Goal: Task Accomplishment & Management: Complete application form

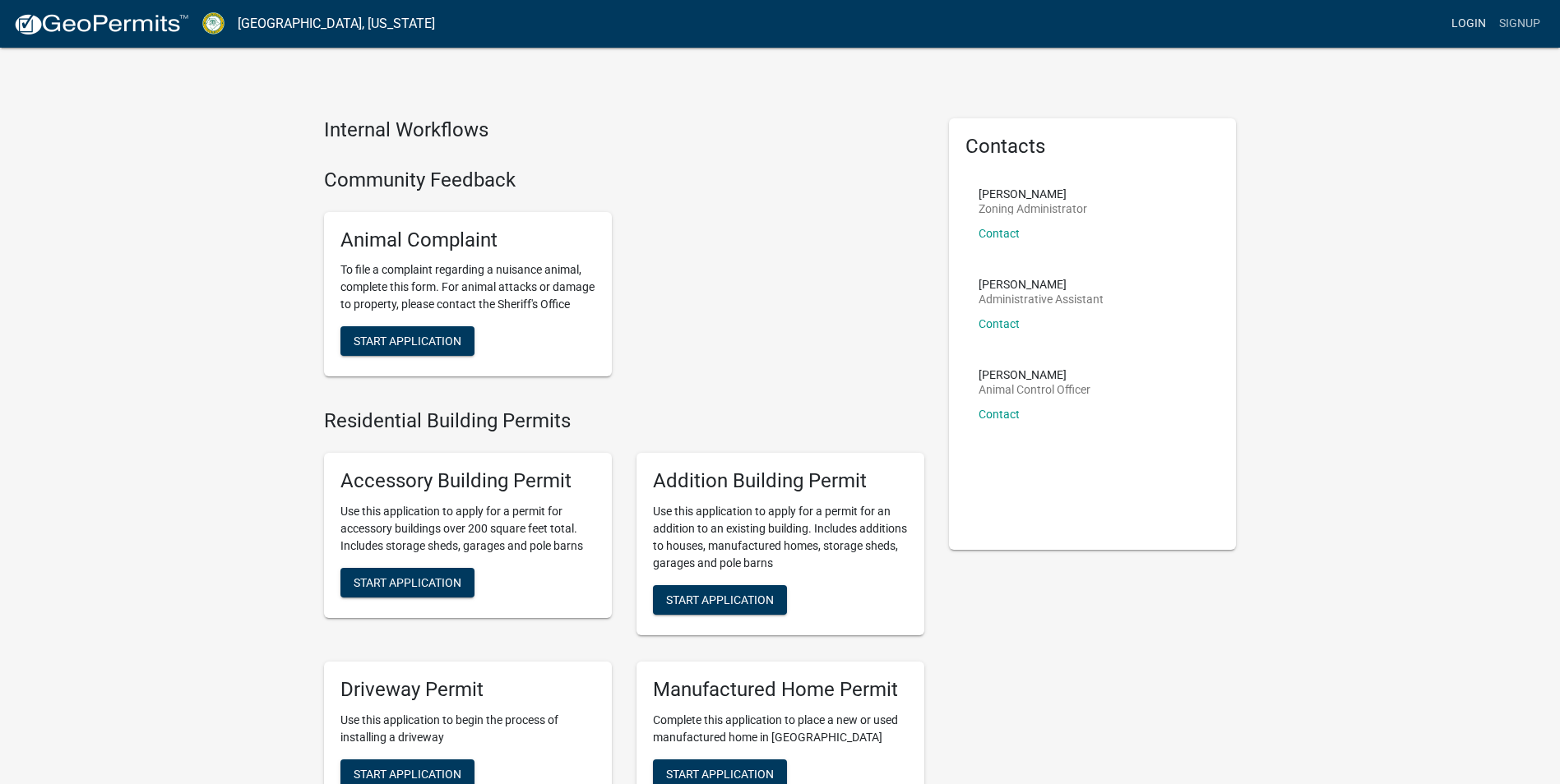
click at [1473, 23] on link "Login" at bounding box center [1468, 24] width 47 height 32
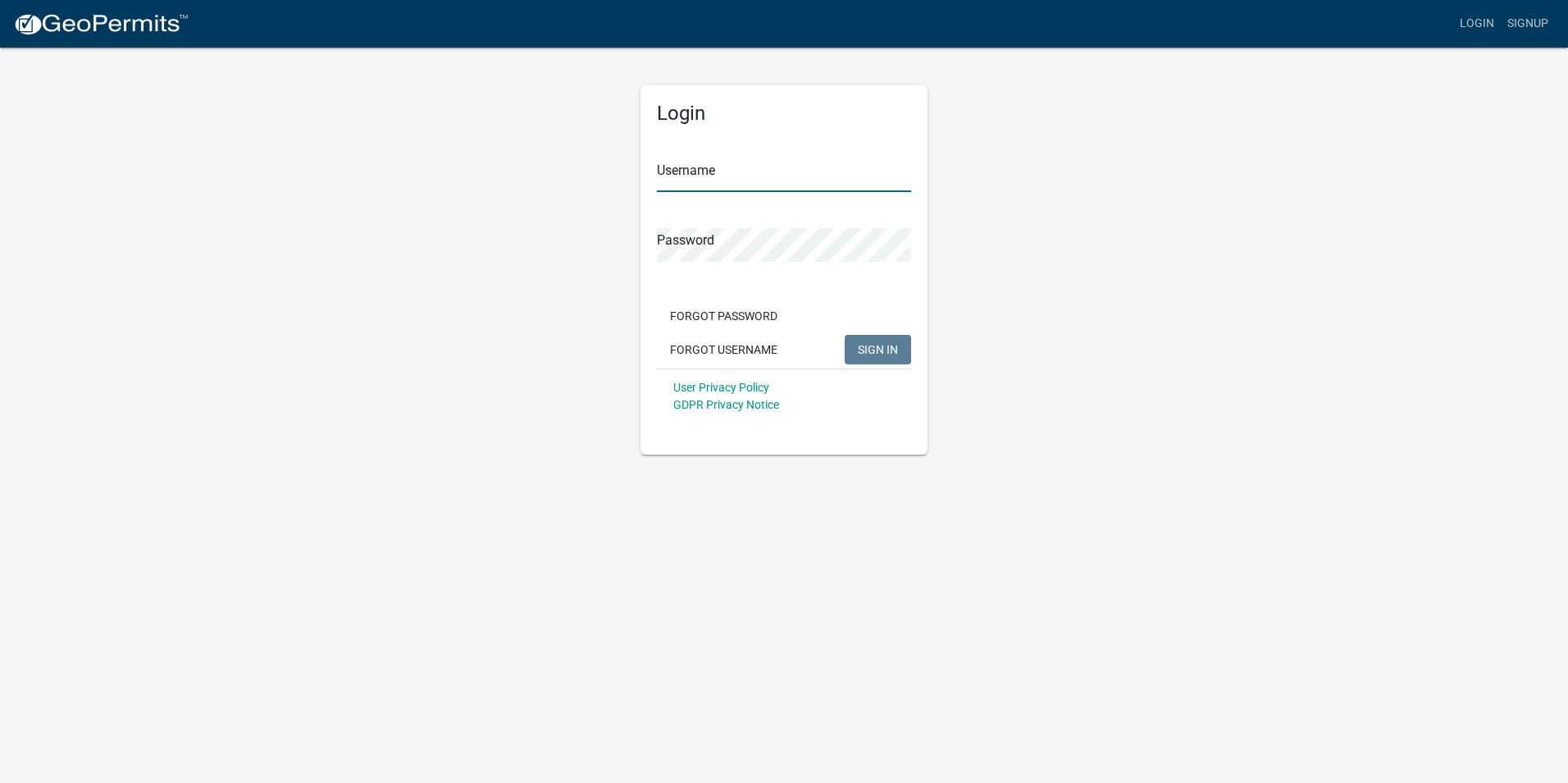
click at [761, 179] on input "Username" at bounding box center [784, 175] width 254 height 33
click at [883, 351] on span "SIGN IN" at bounding box center [878, 348] width 40 height 13
click at [706, 178] on input "Winterhpme@1122" at bounding box center [784, 175] width 254 height 33
type input "Winterhome@1122"
click at [888, 348] on span "SIGN IN" at bounding box center [878, 348] width 40 height 13
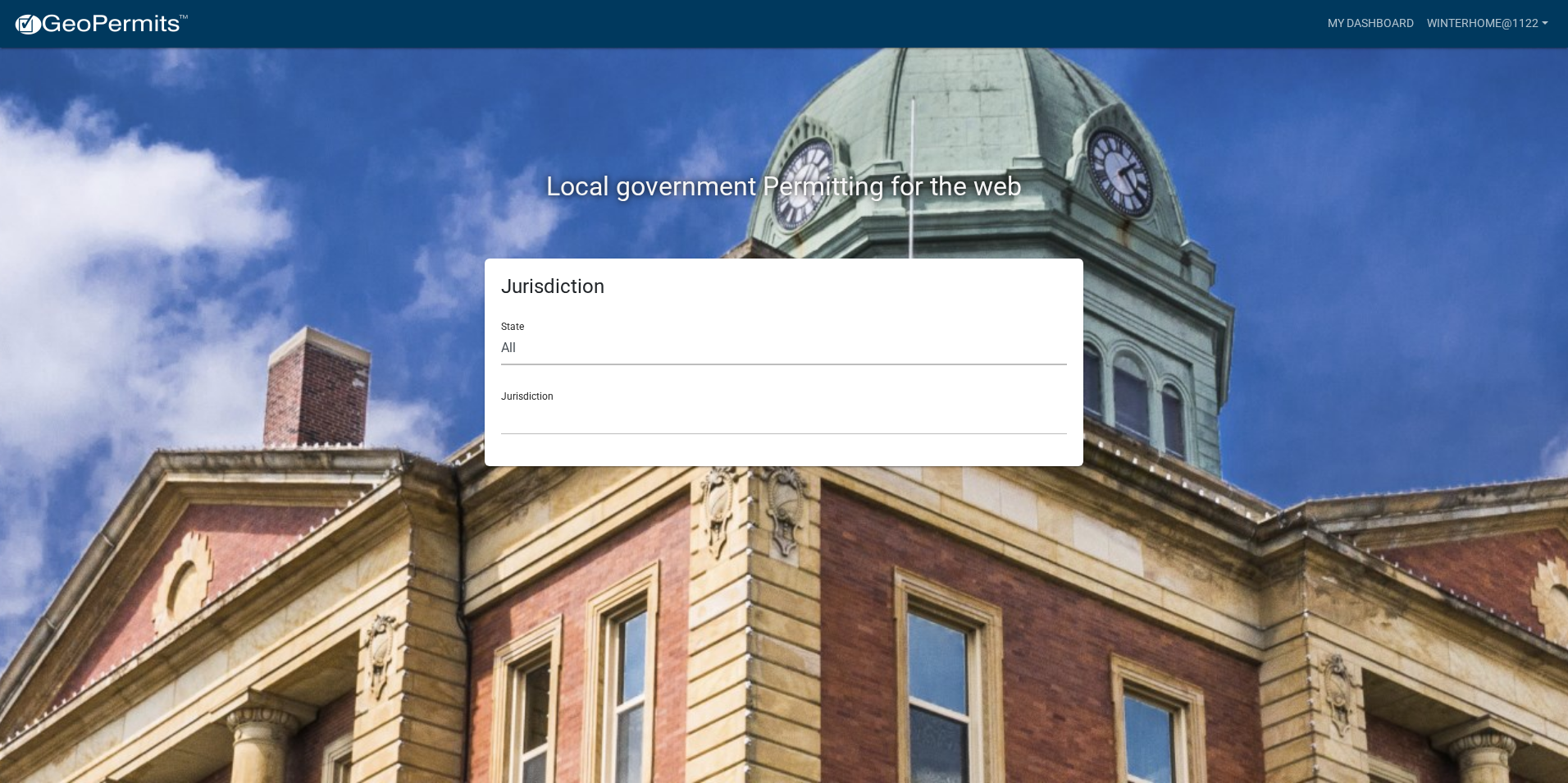
click at [532, 346] on select "All [US_STATE] [US_STATE] [US_STATE] [US_STATE] [US_STATE] [US_STATE] [US_STATE…" at bounding box center [784, 349] width 566 height 33
select select "[US_STATE]"
click at [501, 332] on select "All [US_STATE] [US_STATE] [US_STATE] [US_STATE] [US_STATE] [US_STATE] [US_STATE…" at bounding box center [784, 349] width 566 height 33
click at [547, 424] on select "[GEOGRAPHIC_DATA], [US_STATE][PERSON_NAME][GEOGRAPHIC_DATA], [US_STATE][PERSON_…" at bounding box center [784, 418] width 566 height 33
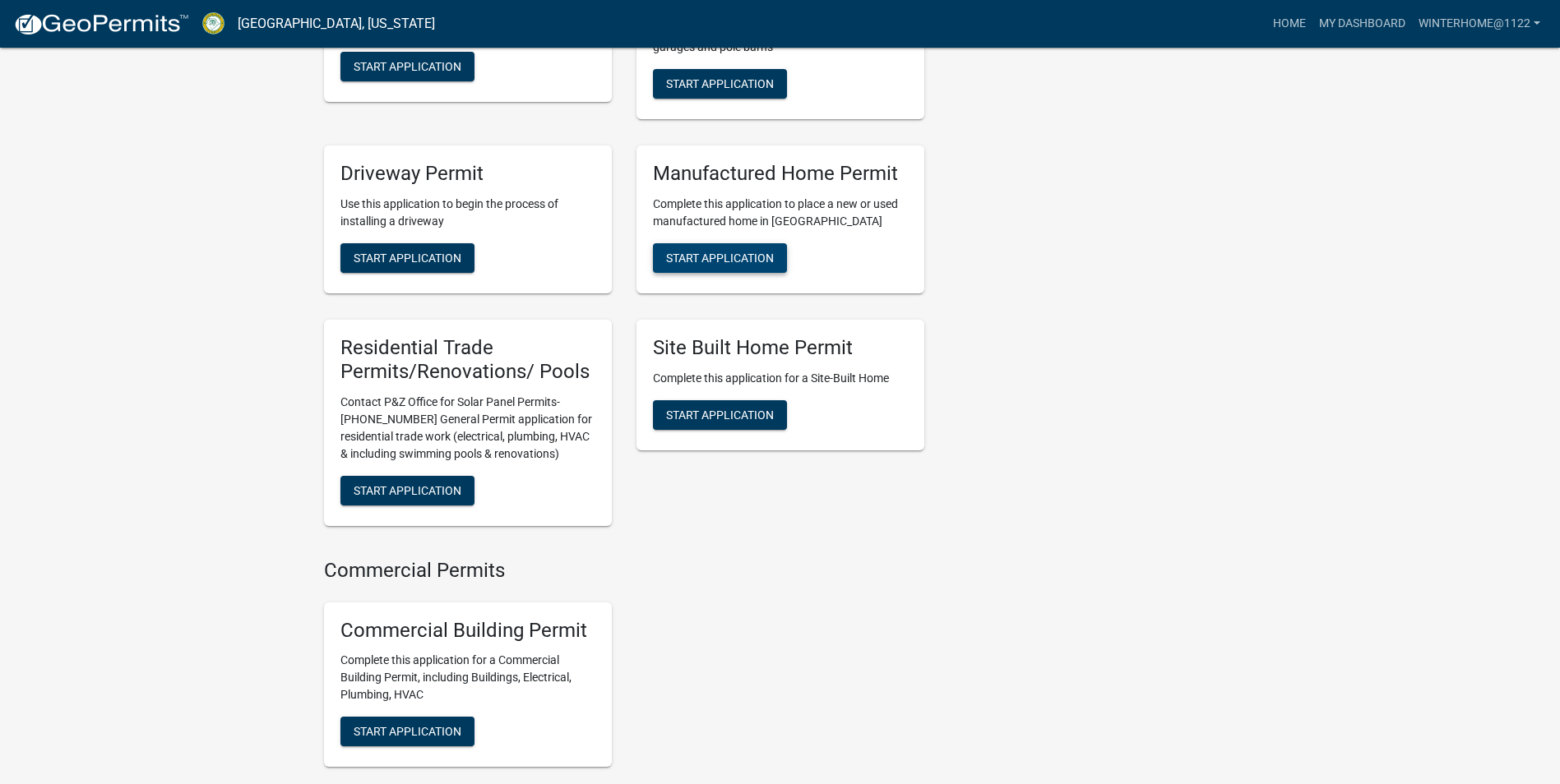
scroll to position [613, 0]
click at [727, 263] on span "Start Application" at bounding box center [719, 256] width 108 height 13
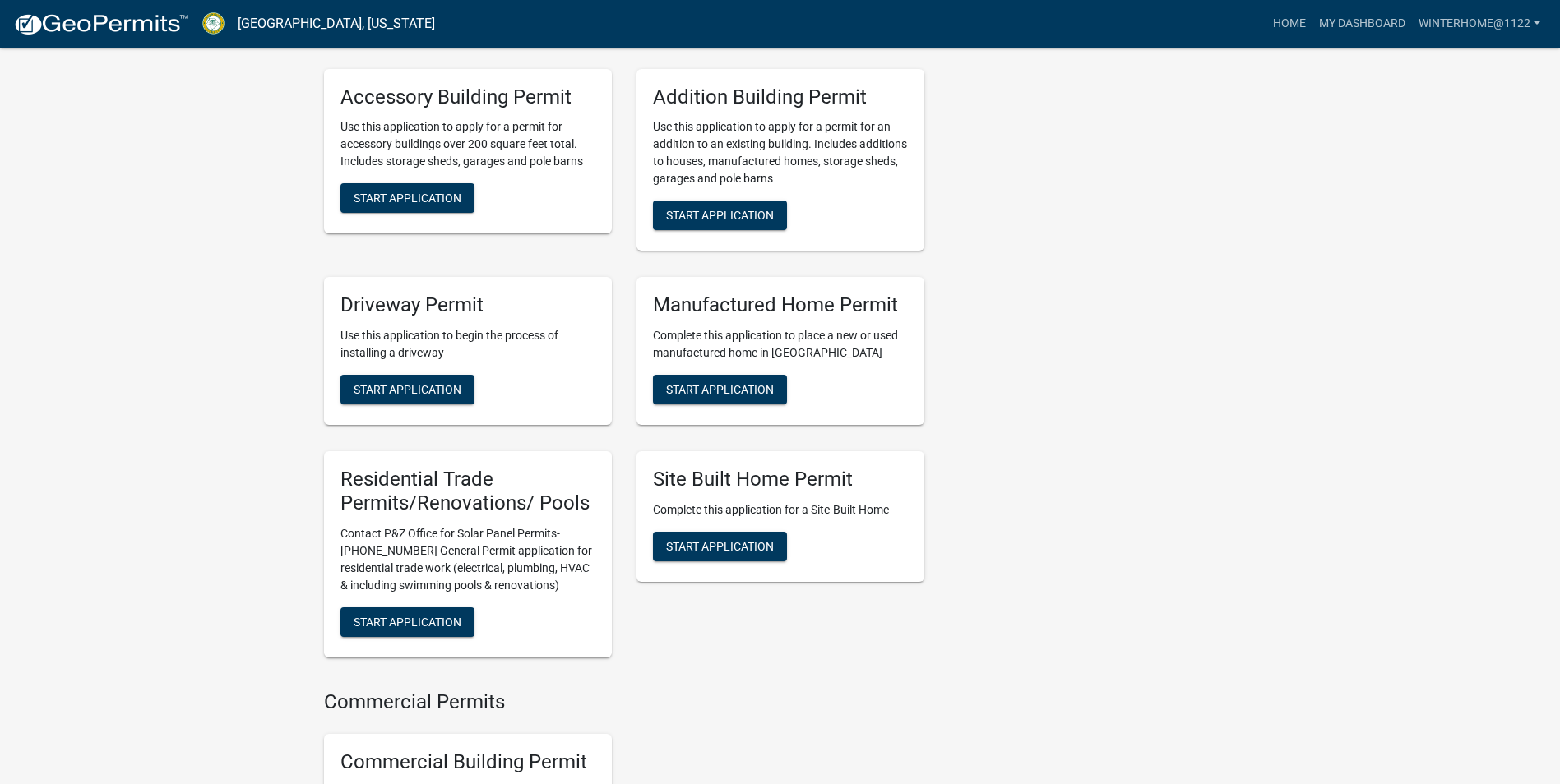
scroll to position [658, 0]
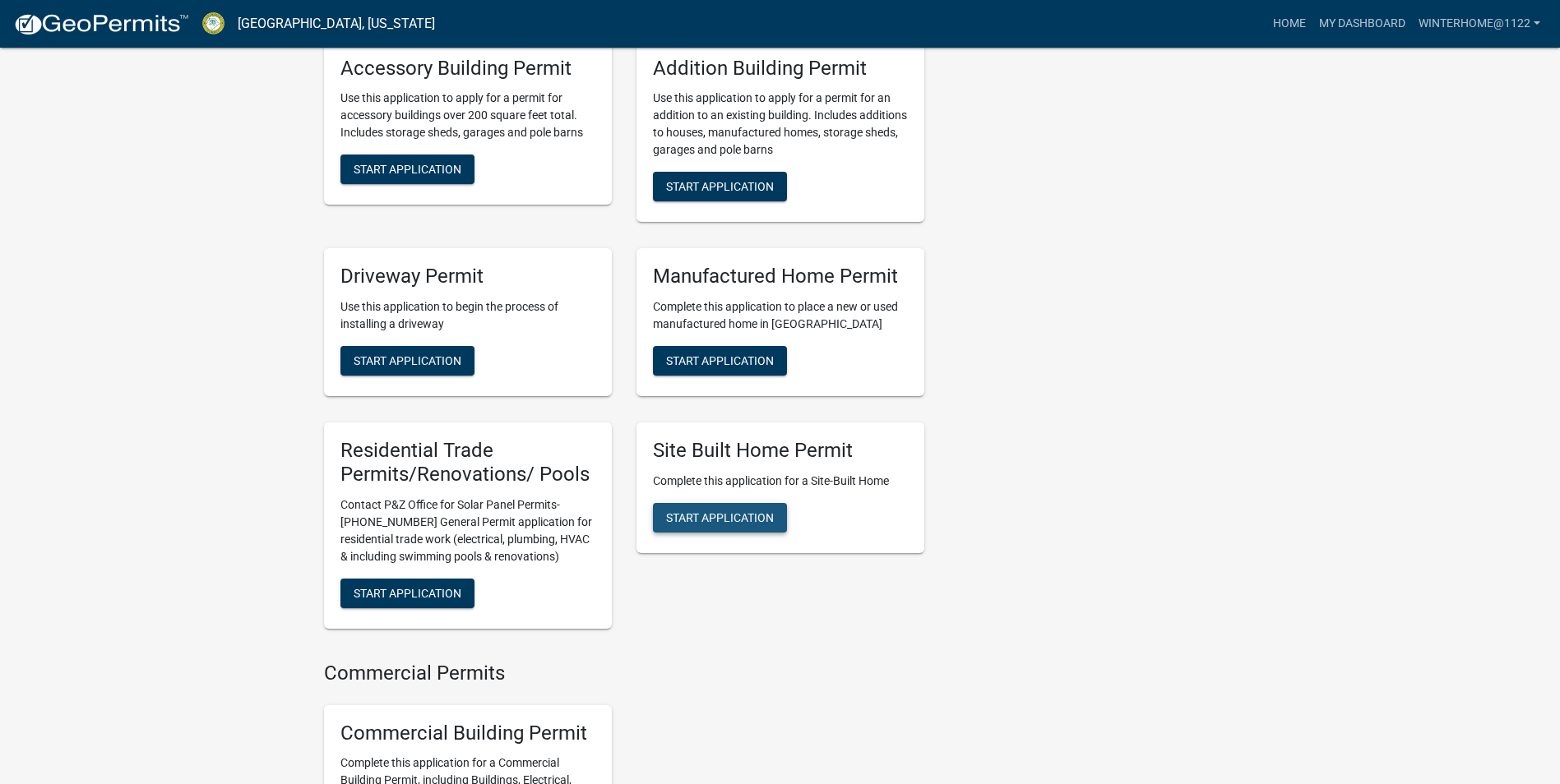
click at [711, 525] on span "Start Application" at bounding box center [719, 517] width 108 height 13
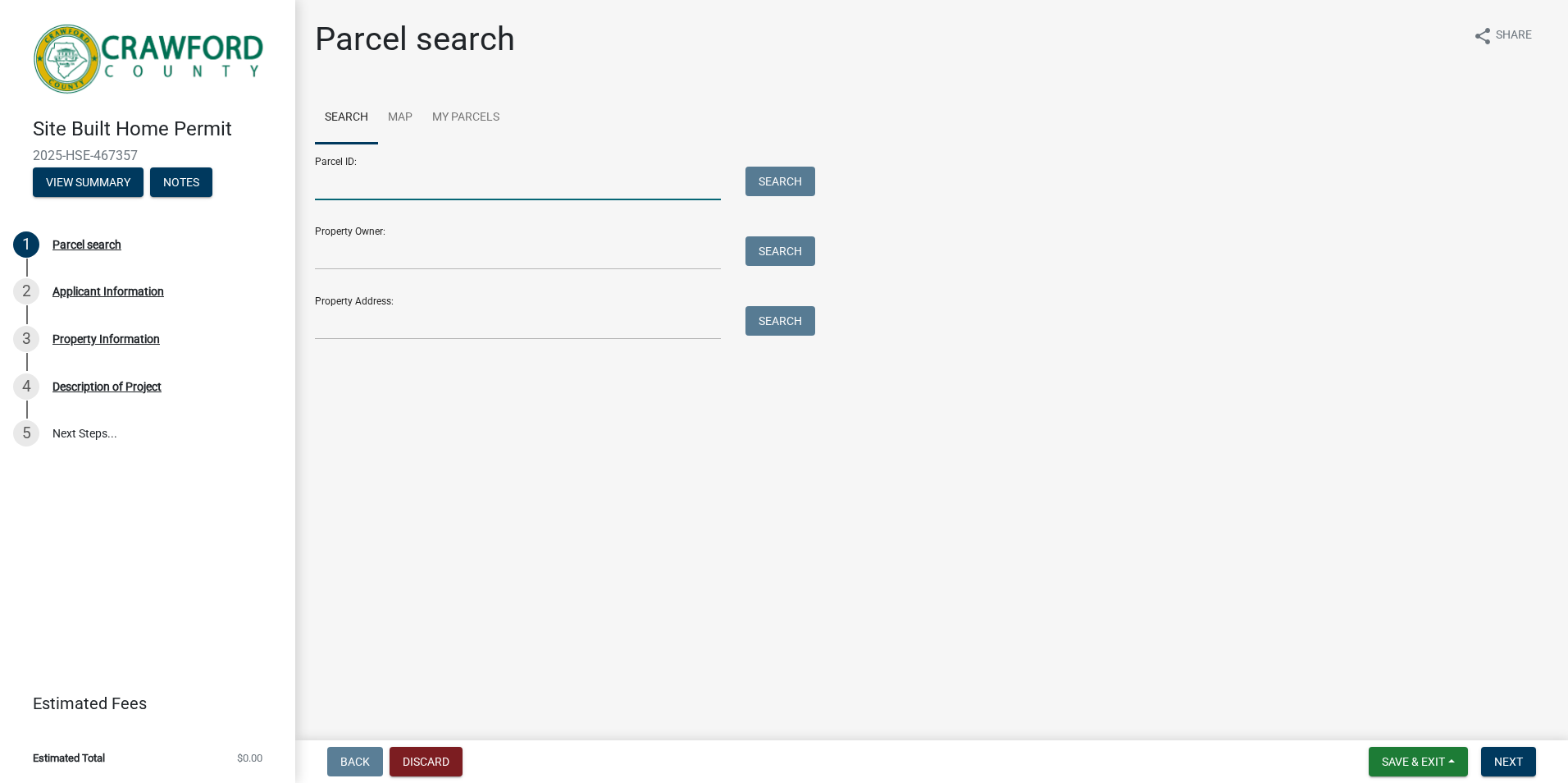
click at [361, 185] on input "Parcel ID:" at bounding box center [518, 183] width 406 height 33
type input "C021009A"
click at [786, 184] on button "Search" at bounding box center [780, 181] width 70 height 30
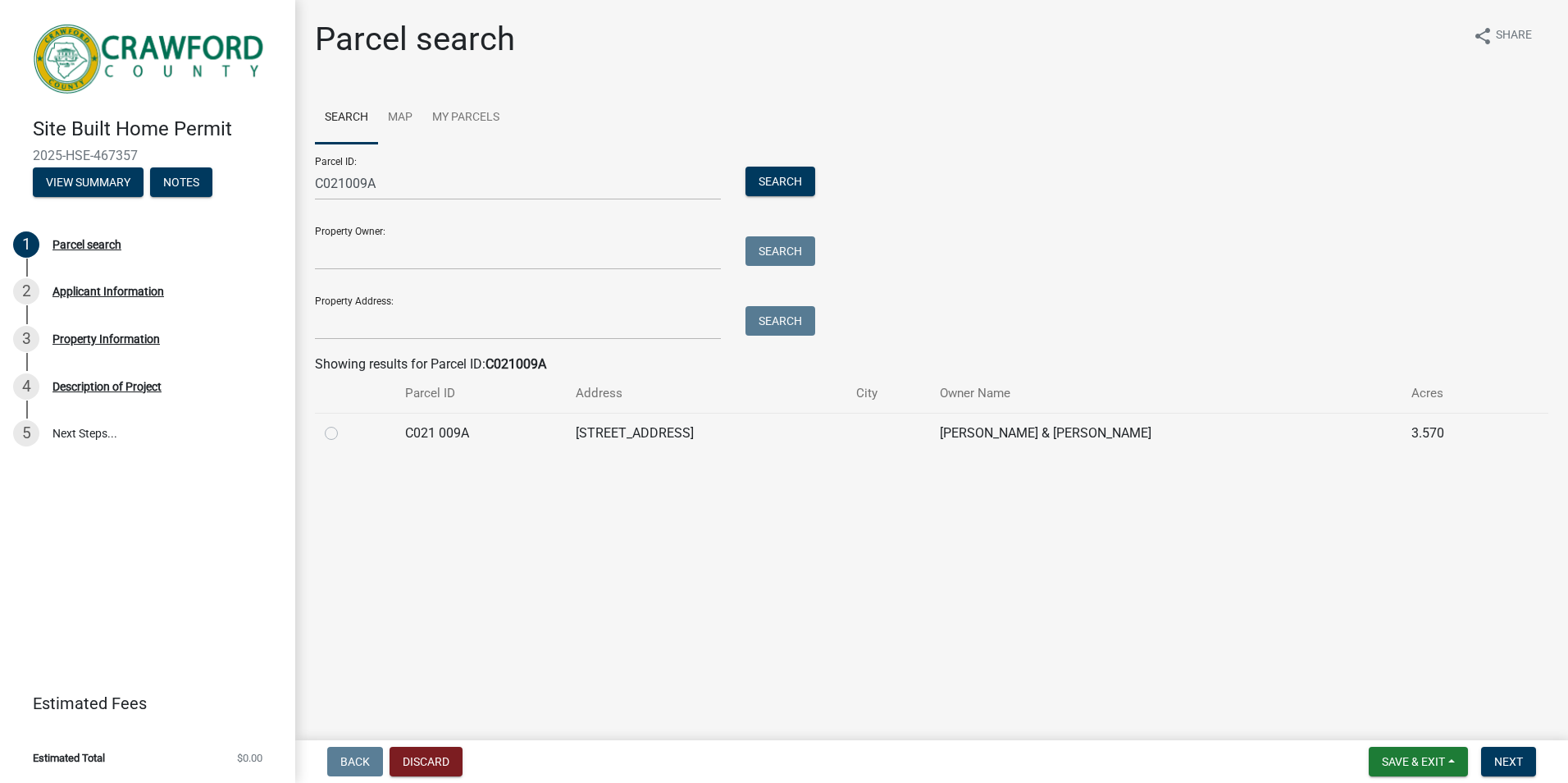
click at [345, 424] on label at bounding box center [345, 424] width 0 height 0
click at [345, 432] on 009A "radio" at bounding box center [349, 428] width 11 height 11
radio 009A "true"
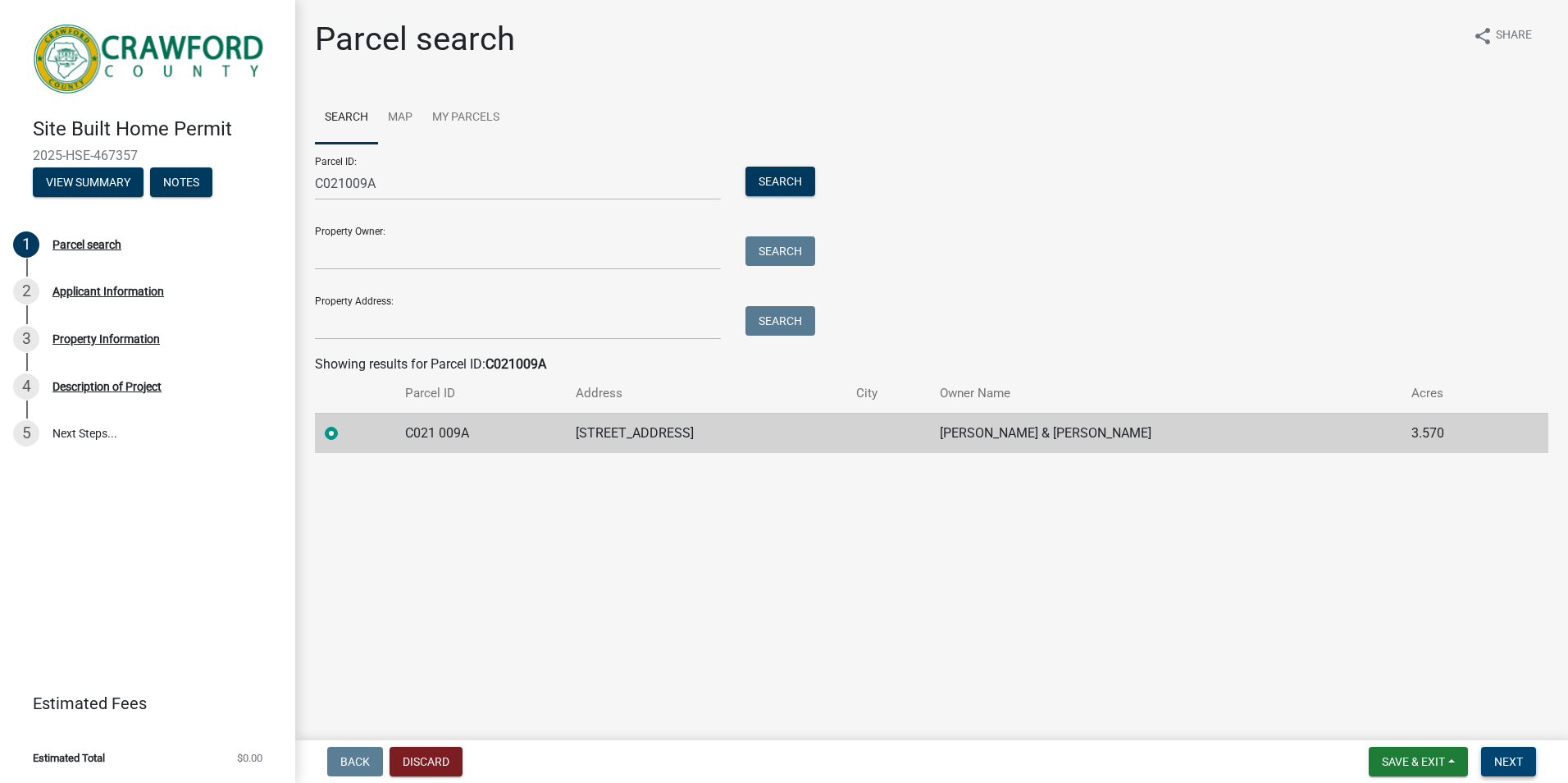
click at [1502, 763] on span "Next" at bounding box center [1508, 761] width 29 height 13
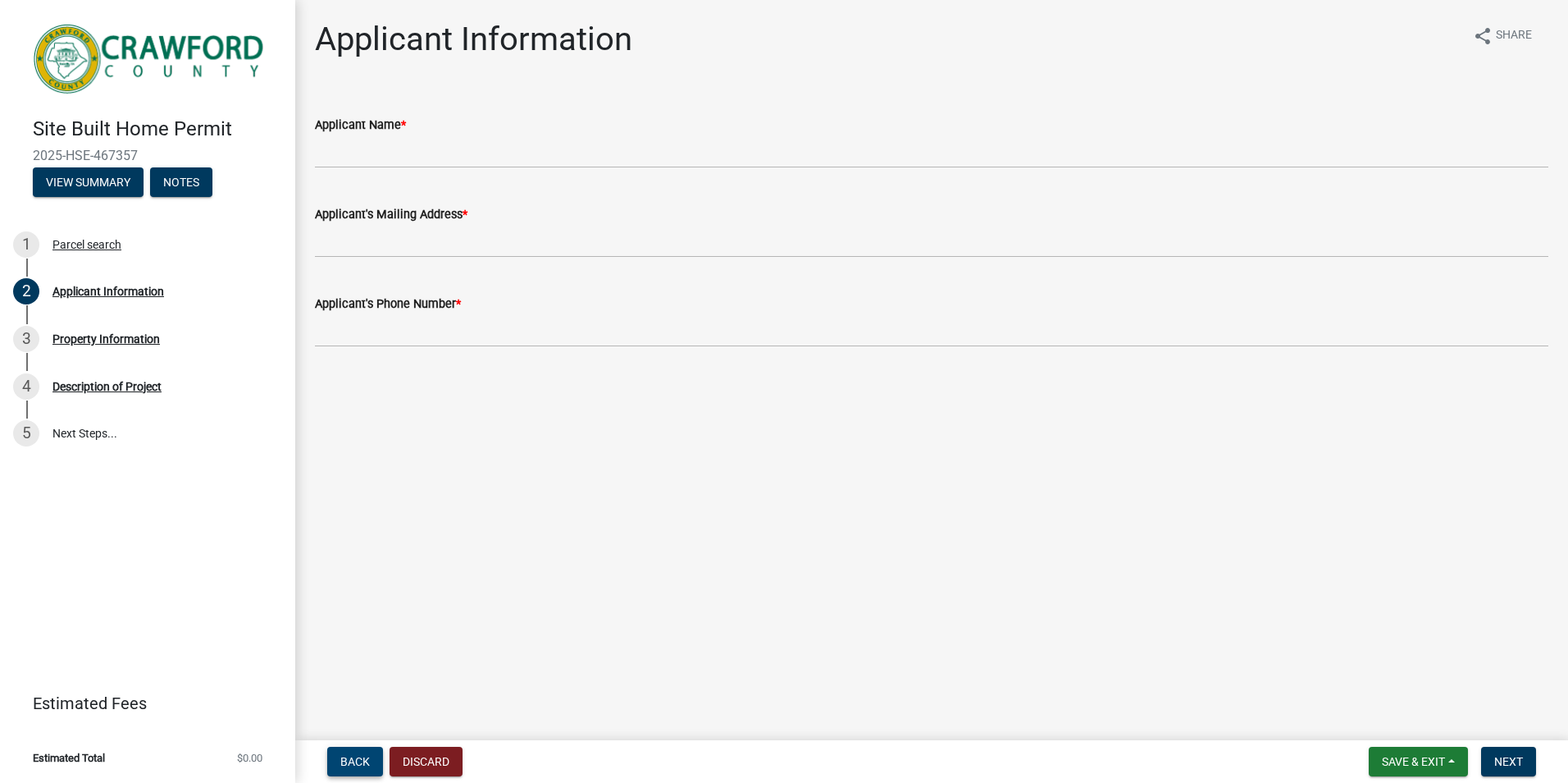
click at [356, 768] on span "Back" at bounding box center [355, 761] width 30 height 13
